Goal: Task Accomplishment & Management: Manage account settings

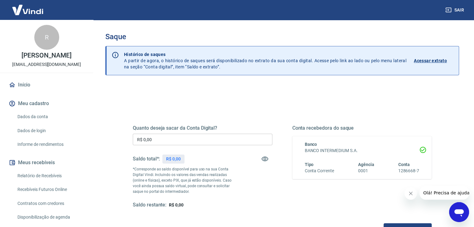
click at [170, 164] on div "Saldo total*: R$ 0,00" at bounding box center [159, 159] width 52 height 15
click at [183, 159] on p "R$ 825,06" at bounding box center [176, 159] width 20 height 7
copy p "825,06"
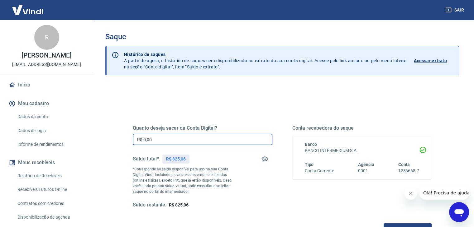
click at [189, 139] on input "R$ 0,00" at bounding box center [203, 140] width 140 height 12
paste input "825,06"
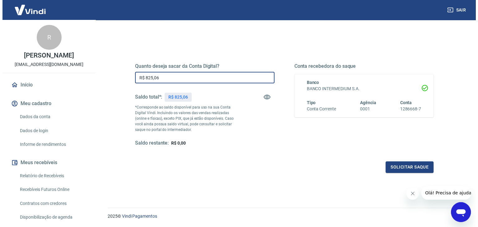
scroll to position [80, 0]
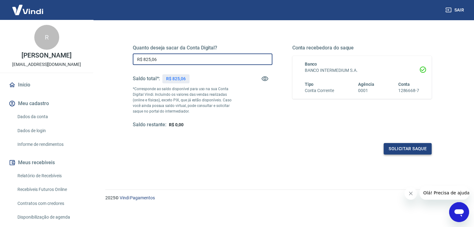
type input "R$ 825,06"
click at [412, 146] on button "Solicitar saque" at bounding box center [407, 149] width 48 height 12
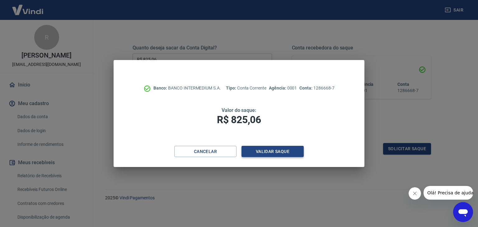
click at [277, 152] on button "Validar saque" at bounding box center [273, 152] width 62 height 12
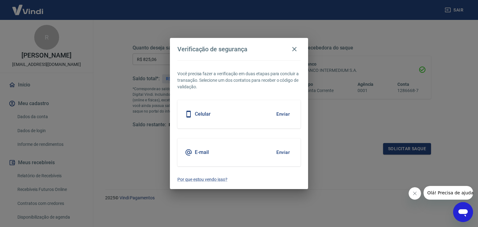
click at [286, 151] on button "Enviar" at bounding box center [283, 152] width 20 height 13
click at [282, 153] on button "Enviar" at bounding box center [283, 152] width 20 height 13
click at [250, 79] on body "Sair R [PERSON_NAME] [EMAIL_ADDRESS][DOMAIN_NAME] Início Meu cadastro Dados da …" at bounding box center [239, 33] width 478 height 227
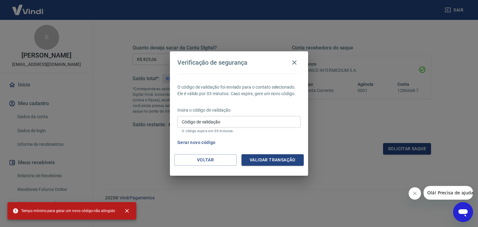
click at [225, 124] on input "Código de validação" at bounding box center [239, 122] width 123 height 12
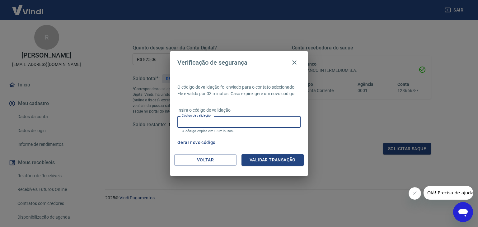
click at [218, 130] on p "O código expira em 03 minutos." at bounding box center [239, 131] width 115 height 4
click at [219, 125] on input "Código de validação" at bounding box center [239, 122] width 123 height 12
paste input "165962"
type input "165962"
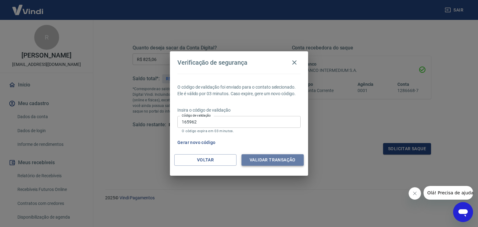
click at [276, 159] on button "Validar transação" at bounding box center [273, 160] width 62 height 12
